Goal: Information Seeking & Learning: Compare options

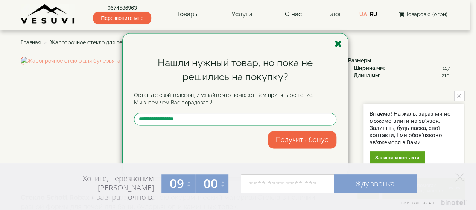
click at [338, 44] on icon "button" at bounding box center [339, 43] width 8 height 9
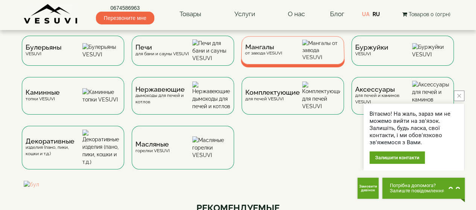
click at [281, 53] on div "Мангалы от завода VESUVI" at bounding box center [263, 50] width 37 height 12
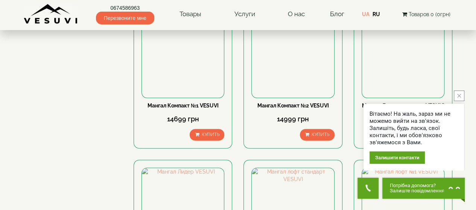
scroll to position [452, 0]
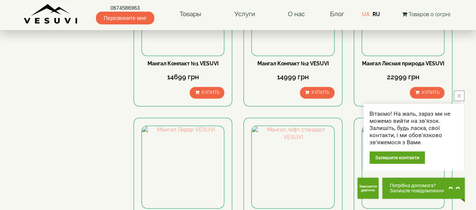
click at [456, 94] on button "close button" at bounding box center [459, 96] width 11 height 11
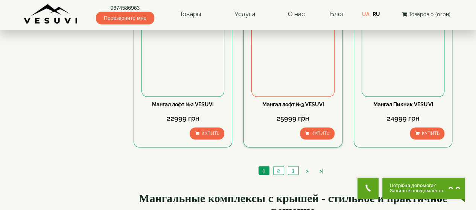
scroll to position [715, 0]
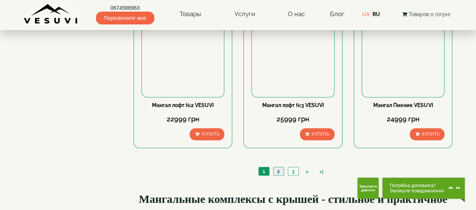
click at [277, 175] on link "2" at bounding box center [278, 172] width 11 height 8
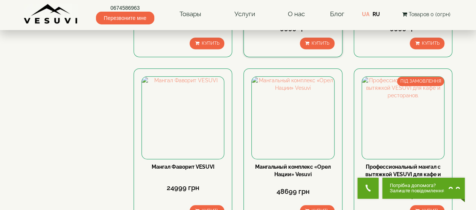
scroll to position [226, 0]
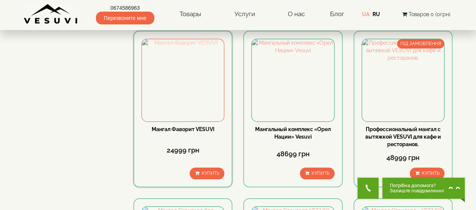
click at [172, 94] on img at bounding box center [183, 80] width 82 height 82
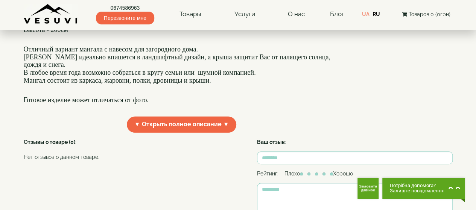
scroll to position [263, 0]
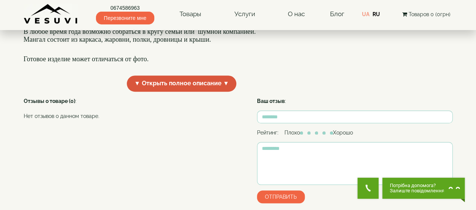
click at [176, 92] on span "▼ Открыть полное описание ▼" at bounding box center [182, 84] width 110 height 16
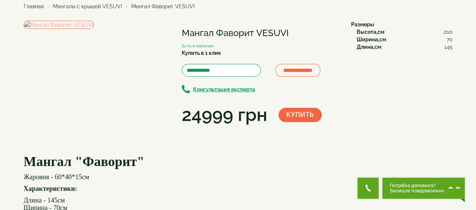
scroll to position [0, 0]
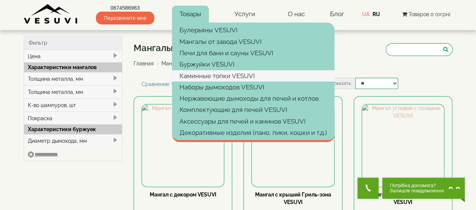
click at [215, 73] on link "Каминные топки VESUVI" at bounding box center [253, 75] width 163 height 11
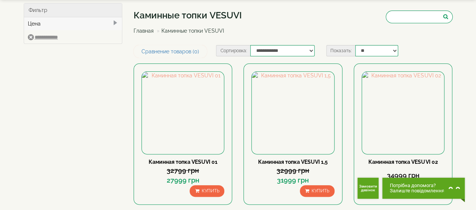
scroll to position [75, 0]
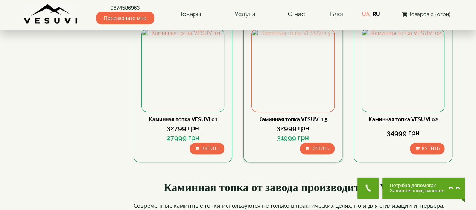
click at [288, 87] on img at bounding box center [293, 70] width 82 height 82
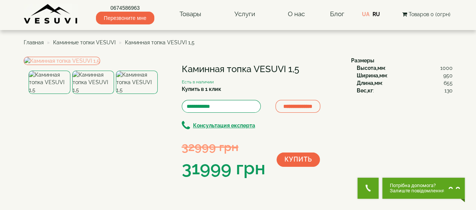
drag, startPoint x: 182, startPoint y: 68, endPoint x: 287, endPoint y: 69, distance: 104.2
click at [287, 69] on h1 "Каминная топка VESUVI 1,5" at bounding box center [261, 69] width 158 height 10
